Goal: Information Seeking & Learning: Learn about a topic

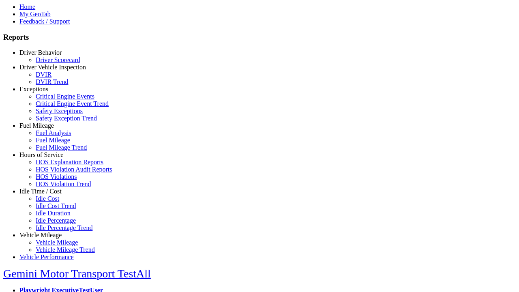
click at [47, 158] on link "Hours of Service" at bounding box center [41, 154] width 44 height 7
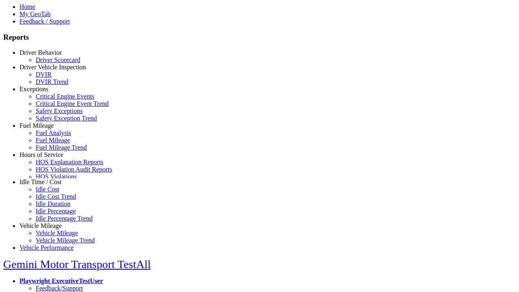
click at [53, 187] on link "HOS Violation Trend" at bounding box center [64, 184] width 56 height 7
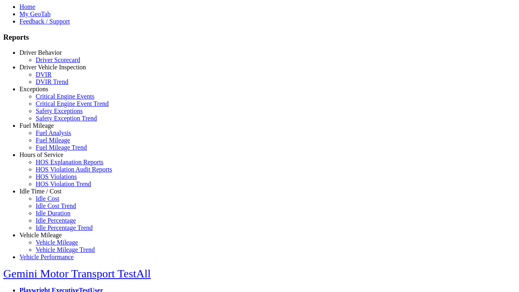
select select "**********"
type input "**********"
